Goal: Obtain resource: Obtain resource

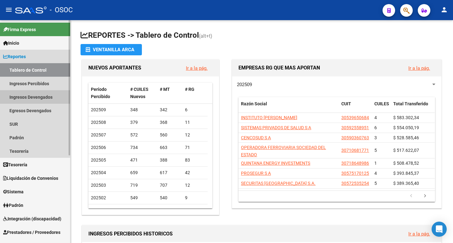
click at [36, 98] on link "Ingresos Devengados" at bounding box center [35, 97] width 70 height 14
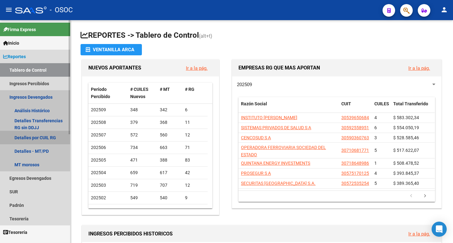
click at [31, 138] on link "Detalles por CUIL RG" at bounding box center [35, 138] width 70 height 14
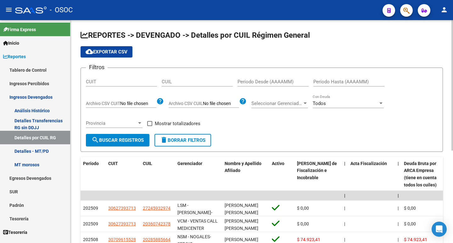
type input "C:\fakepath\archivo para filtrar en SAAS .csv"
click at [275, 81] on input "Período Desde (AAAAMM)" at bounding box center [272, 82] width 71 height 6
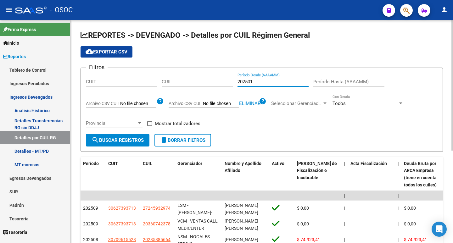
type input "202501"
click at [339, 76] on div "Período Hasta (AAAAMM)" at bounding box center [348, 80] width 71 height 14
type input "202509"
click at [151, 122] on span at bounding box center [149, 123] width 5 height 5
click at [150, 126] on input "Mostrar totalizadores" at bounding box center [149, 126] width 0 height 0
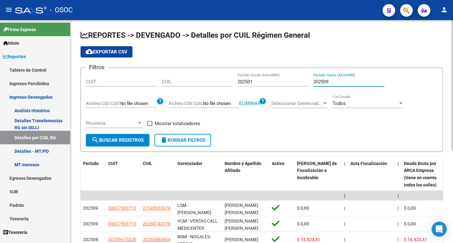
checkbox input "true"
click at [127, 141] on span "search Buscar Registros" at bounding box center [118, 140] width 52 height 6
click at [101, 50] on span "cloud_download Exportar CSV" at bounding box center [107, 52] width 42 height 6
